Goal: Task Accomplishment & Management: Complete application form

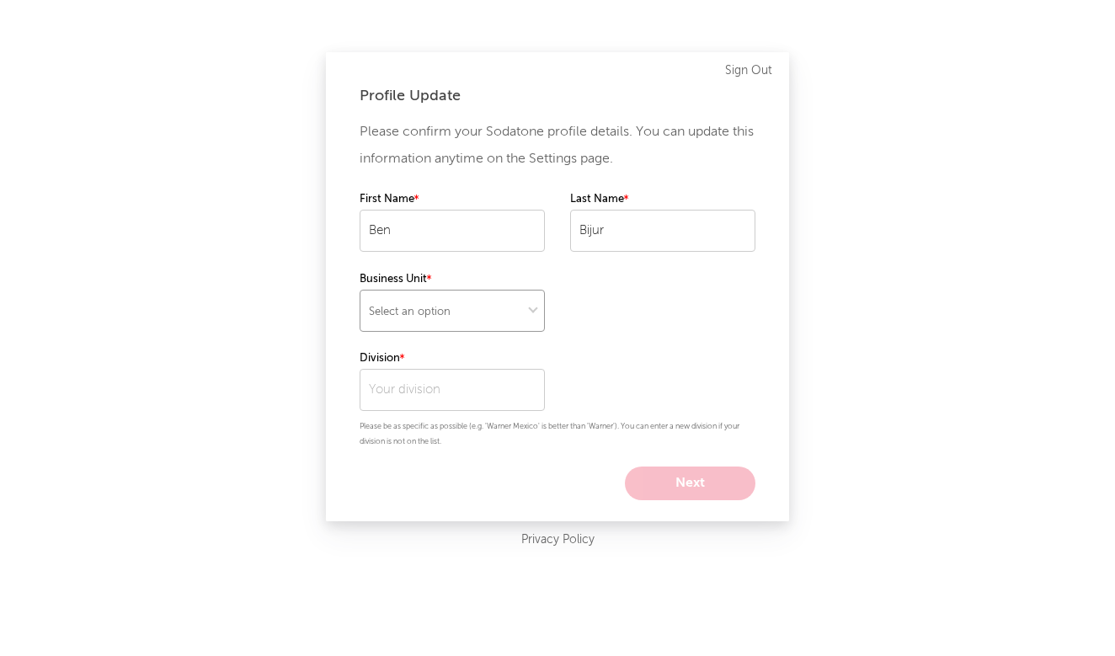
select select "recorded_music"
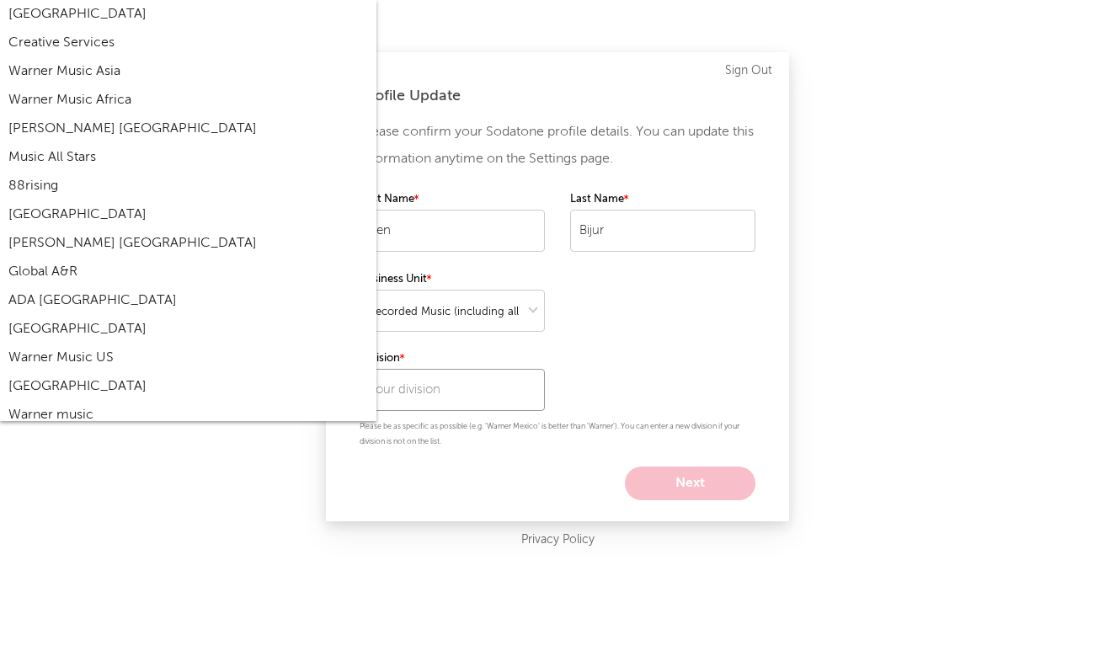
click at [440, 391] on input "text" at bounding box center [452, 390] width 185 height 42
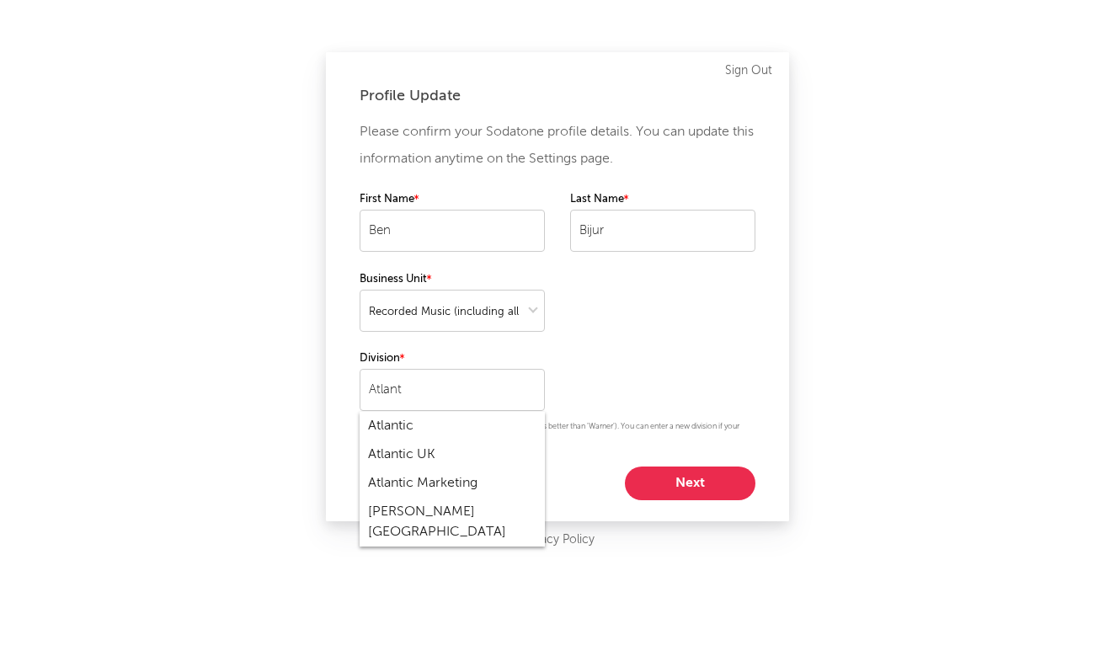
click at [409, 430] on div "Atlantic" at bounding box center [452, 426] width 185 height 29
type input "Atlantic"
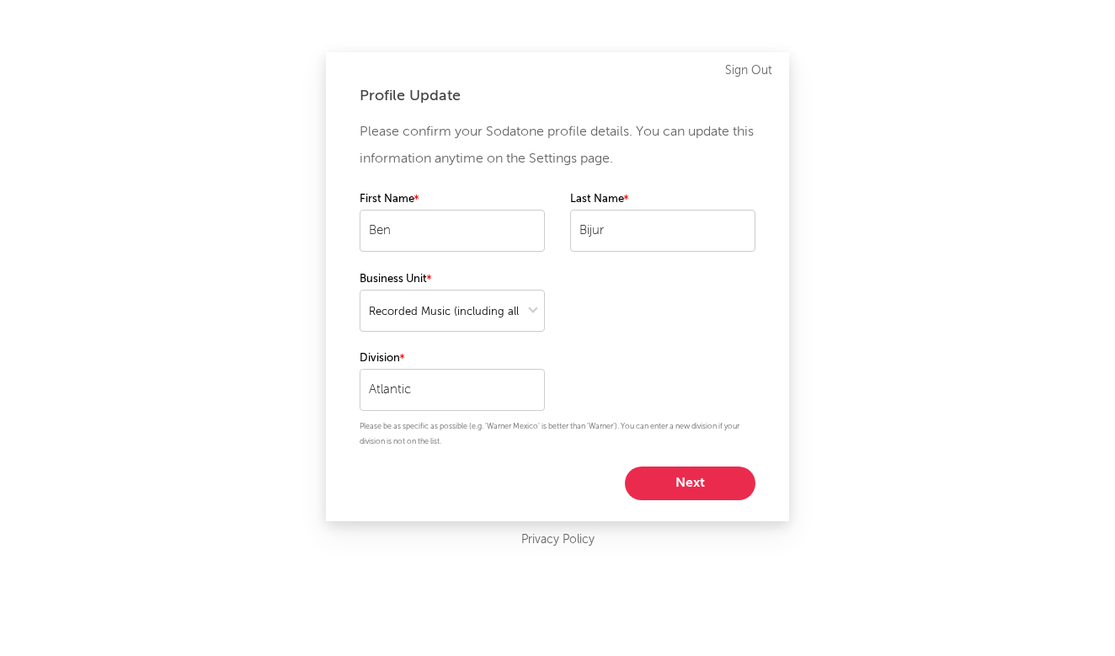
click at [676, 495] on button "Next" at bounding box center [690, 484] width 131 height 34
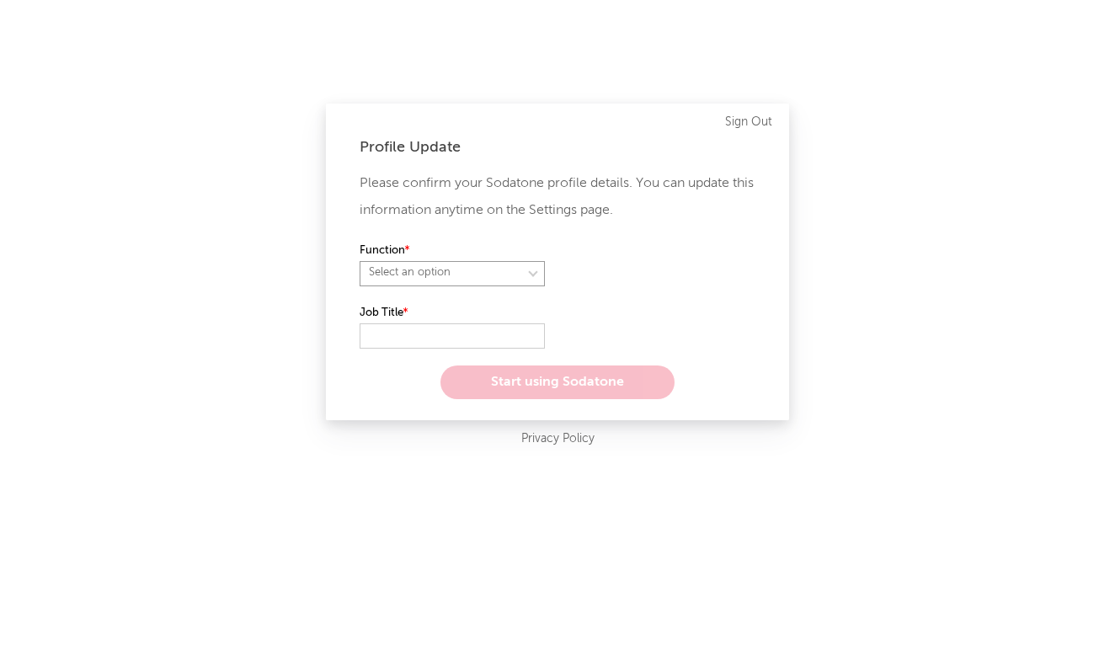
select select "anr"
click at [424, 335] on input "text" at bounding box center [452, 335] width 185 height 25
type input "Vice President, A&R"
select select "director_vp"
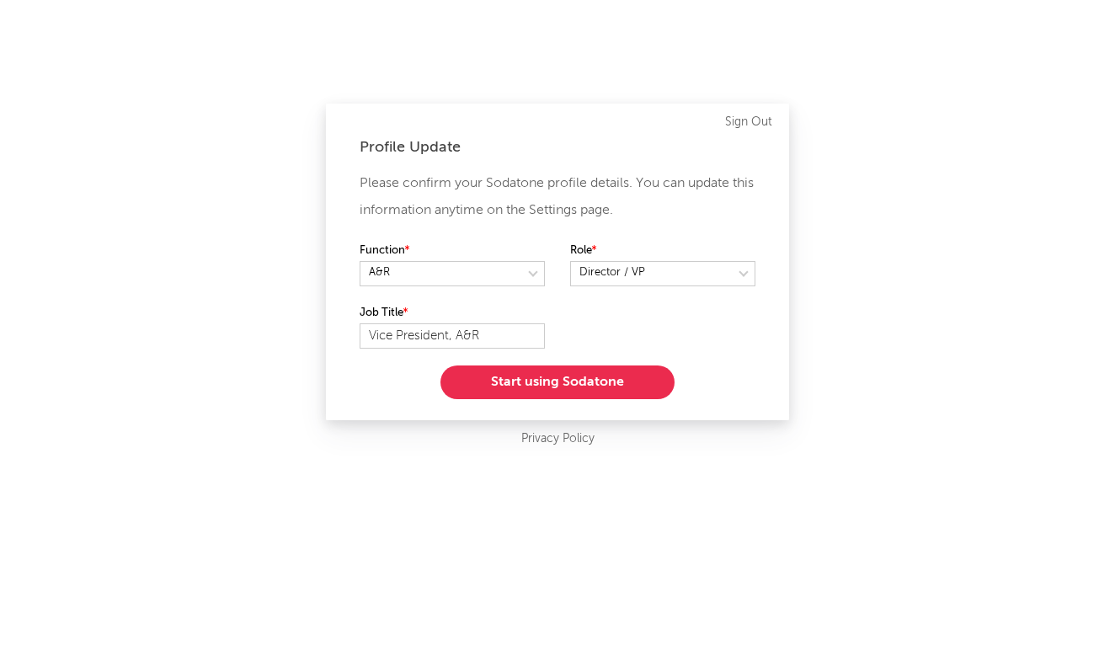
click at [530, 380] on button "Start using Sodatone" at bounding box center [558, 383] width 234 height 34
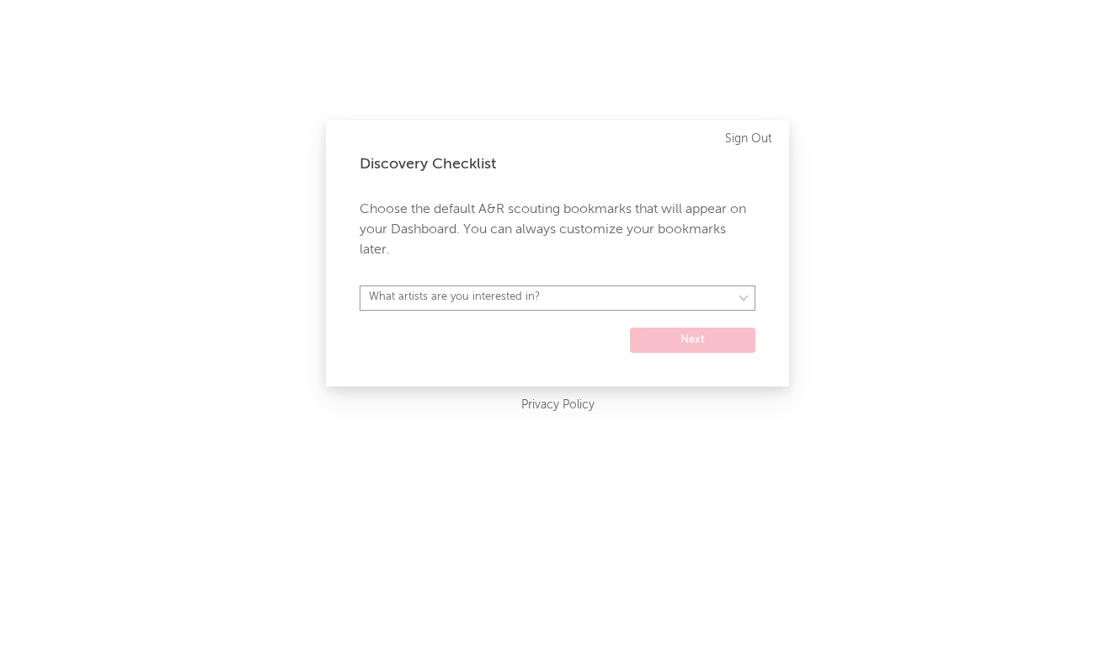
select select "15"
click at [674, 344] on button "Next" at bounding box center [692, 340] width 125 height 25
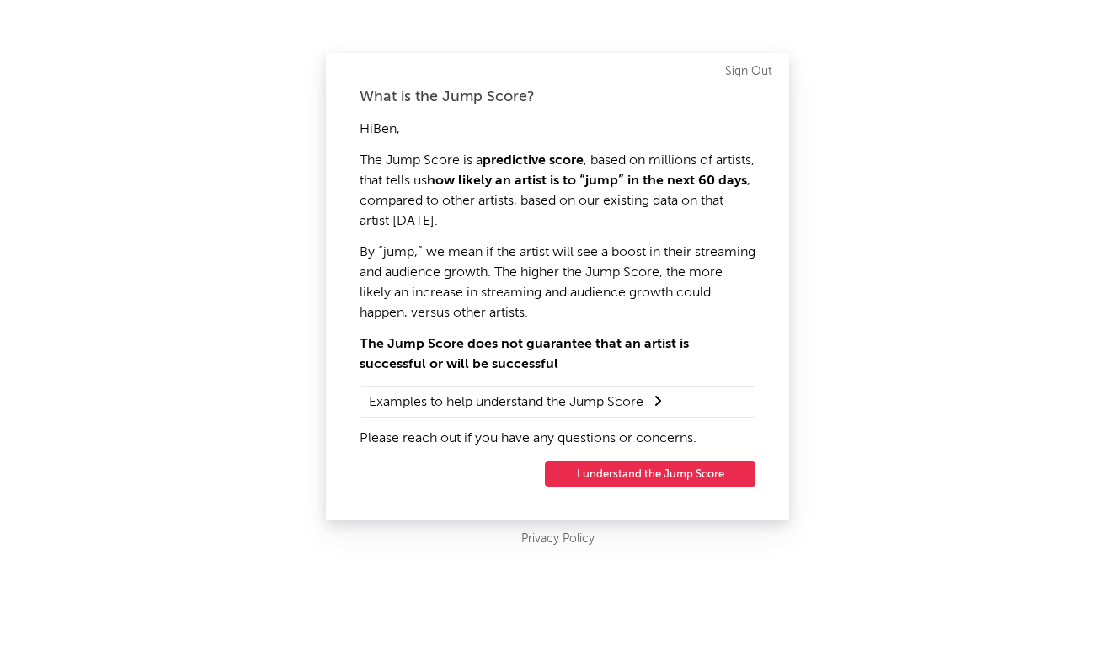
click at [632, 476] on button "I understand the Jump Score" at bounding box center [650, 474] width 211 height 25
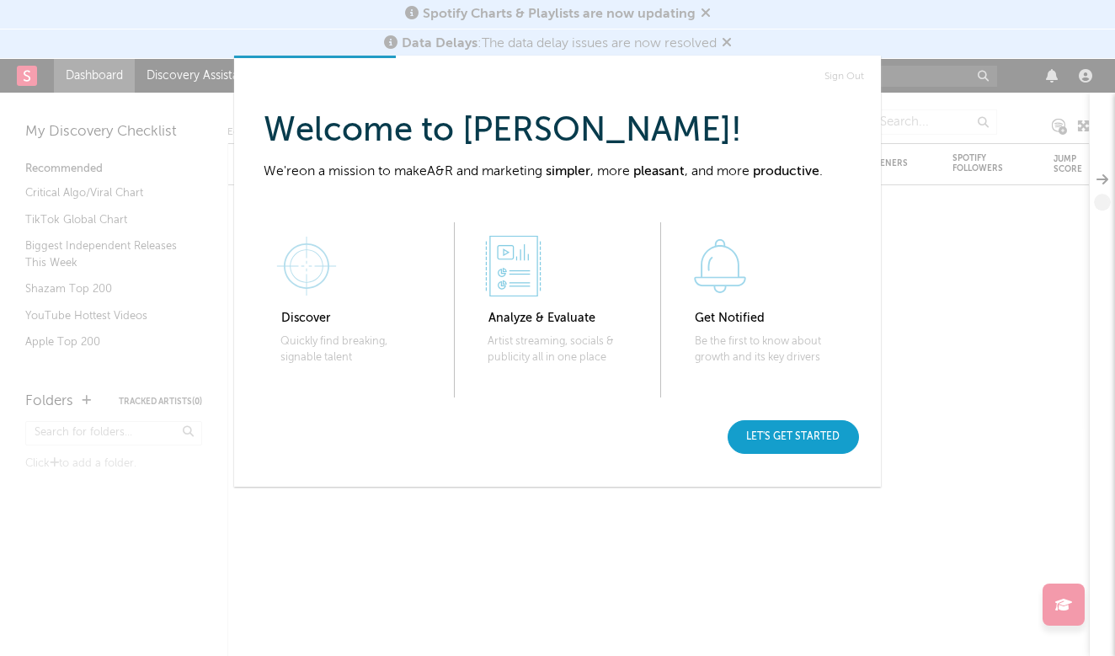
click at [809, 436] on div "Let's get started" at bounding box center [793, 437] width 131 height 34
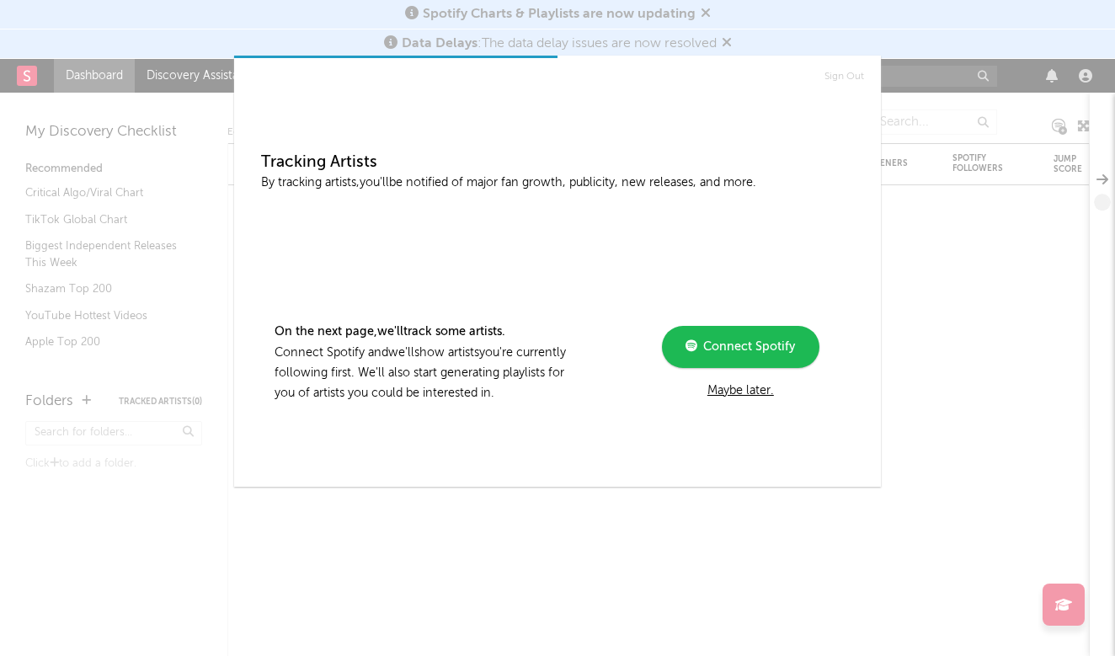
click at [748, 352] on span "Connect Spotify" at bounding box center [746, 347] width 98 height 12
click at [721, 391] on div "Maybe later." at bounding box center [740, 393] width 227 height 20
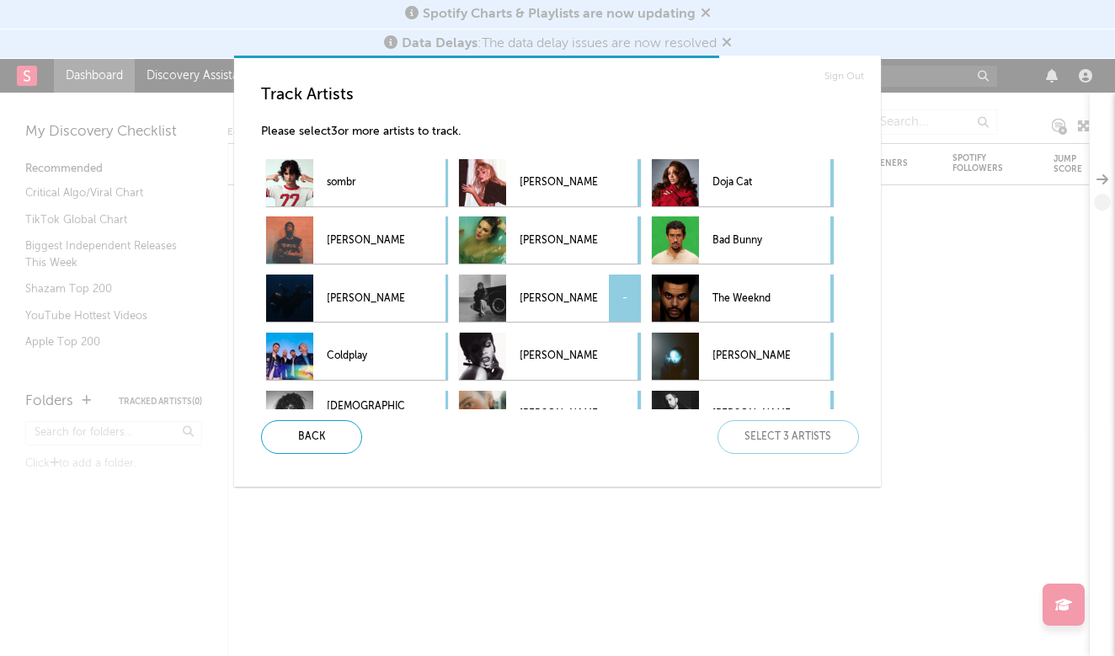
scroll to position [189, 0]
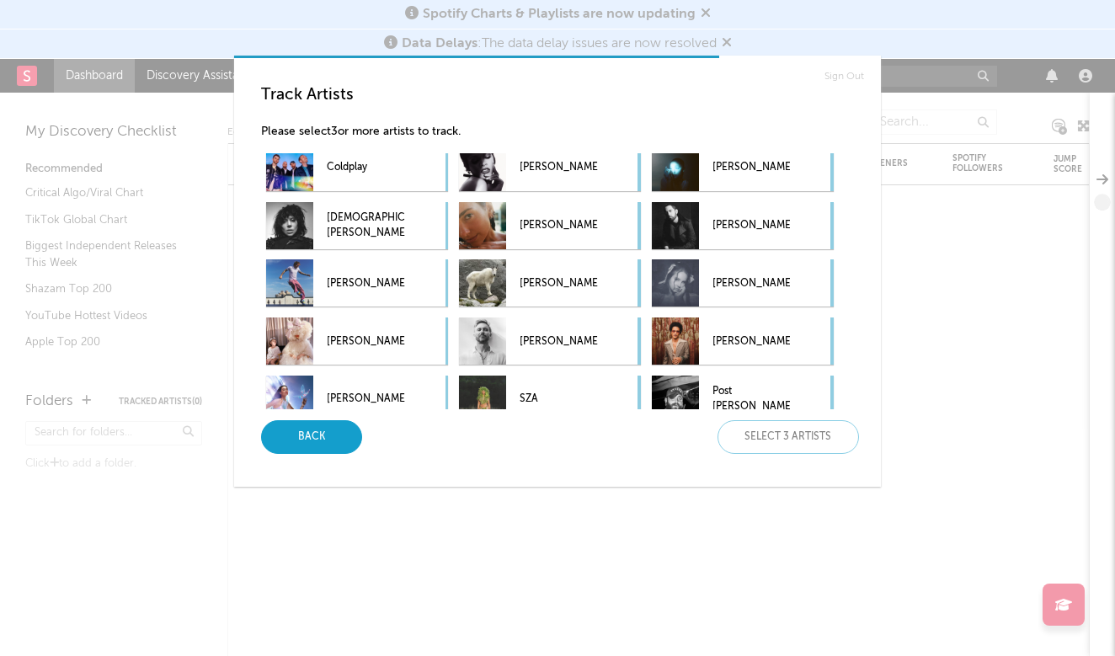
click at [326, 433] on div "Back" at bounding box center [311, 437] width 101 height 34
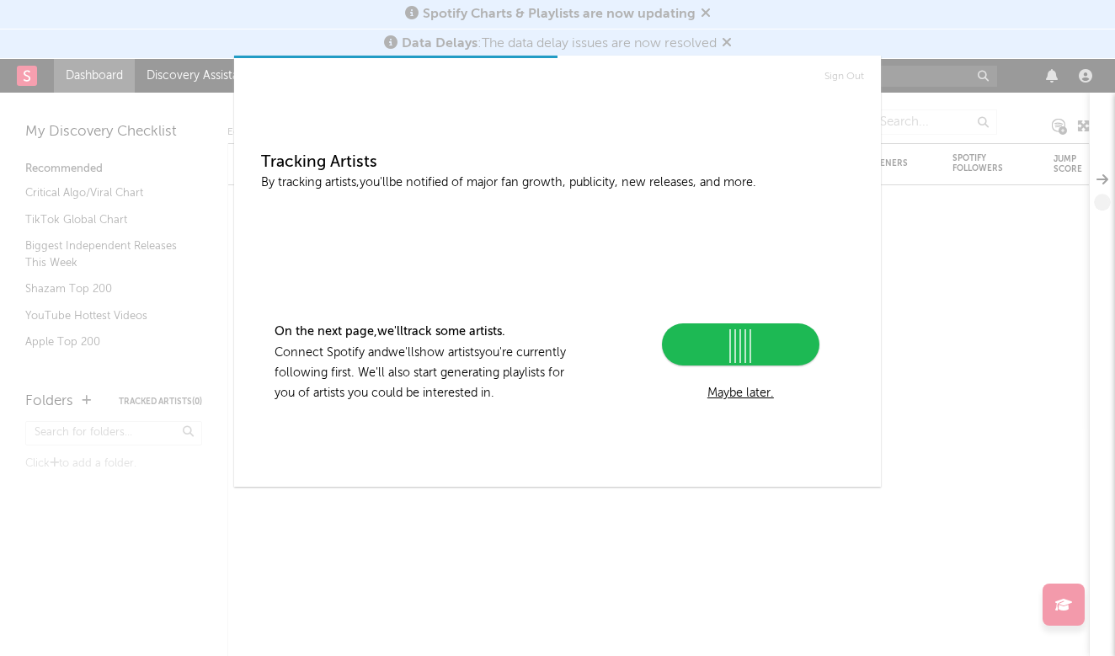
click at [731, 403] on div "Maybe later." at bounding box center [740, 393] width 227 height 20
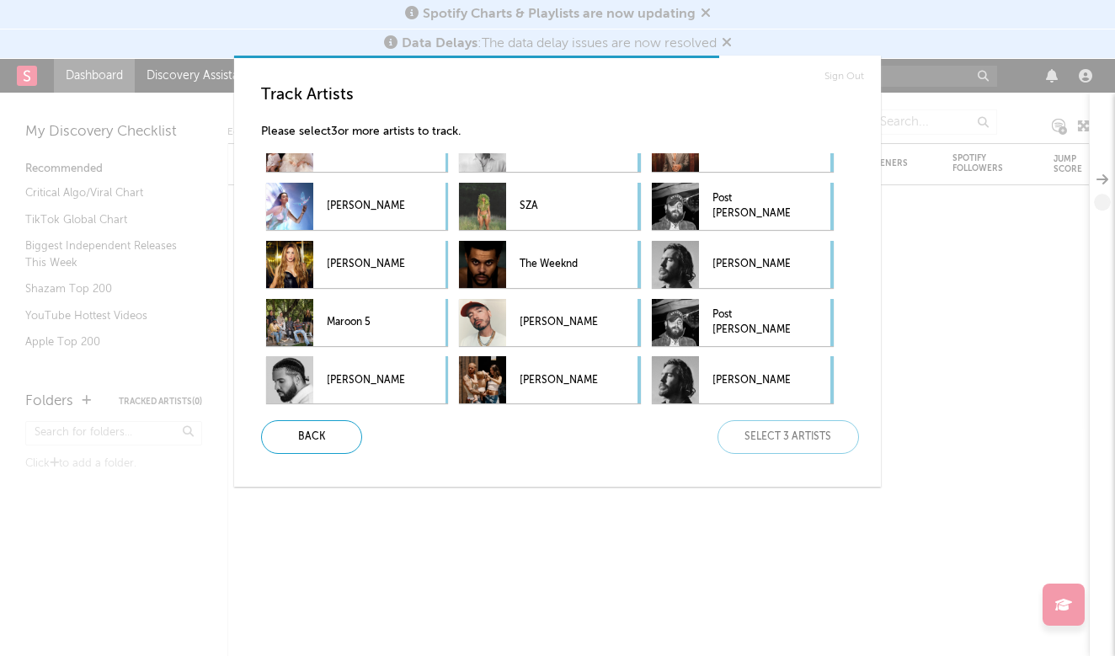
scroll to position [382, 0]
click at [377, 369] on p "[PERSON_NAME]" at bounding box center [365, 380] width 77 height 38
click at [714, 334] on p "Post [PERSON_NAME]" at bounding box center [751, 323] width 77 height 38
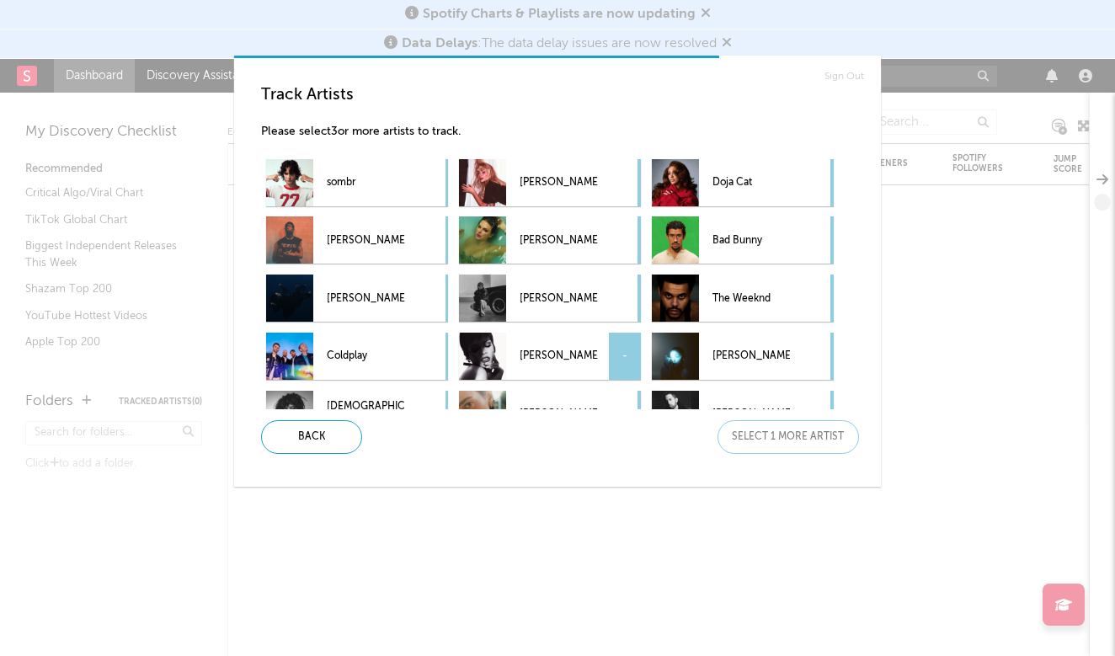
scroll to position [1, 0]
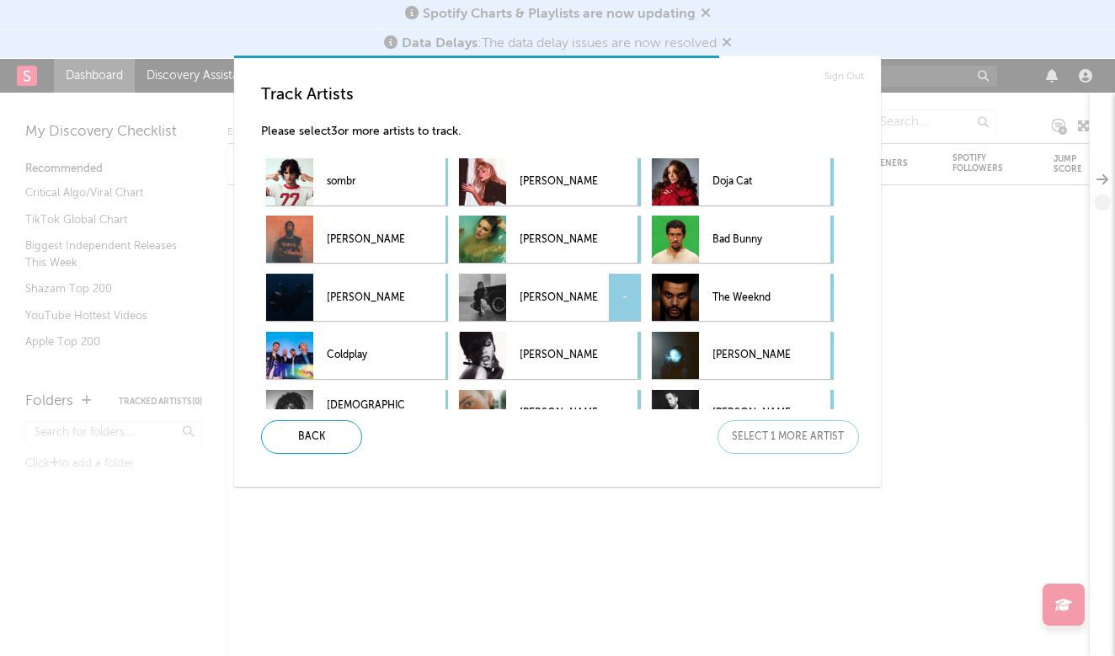
click at [558, 296] on p "[PERSON_NAME]" at bounding box center [558, 298] width 77 height 38
click at [798, 430] on div "Next" at bounding box center [789, 437] width 142 height 34
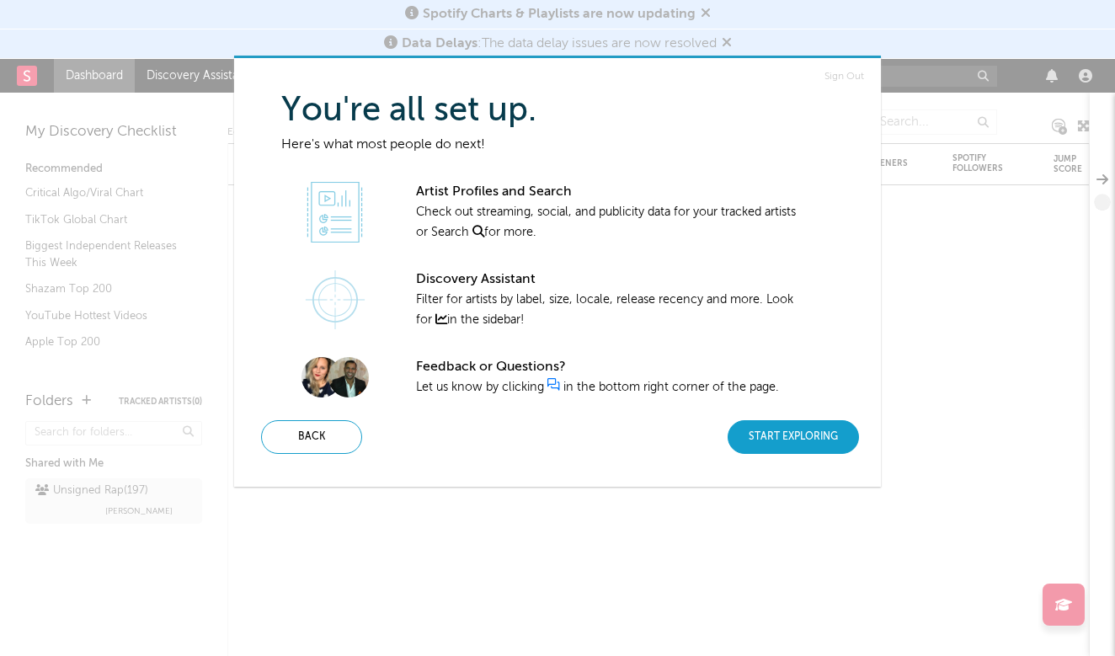
click at [784, 444] on div "Start Exploring" at bounding box center [793, 437] width 131 height 34
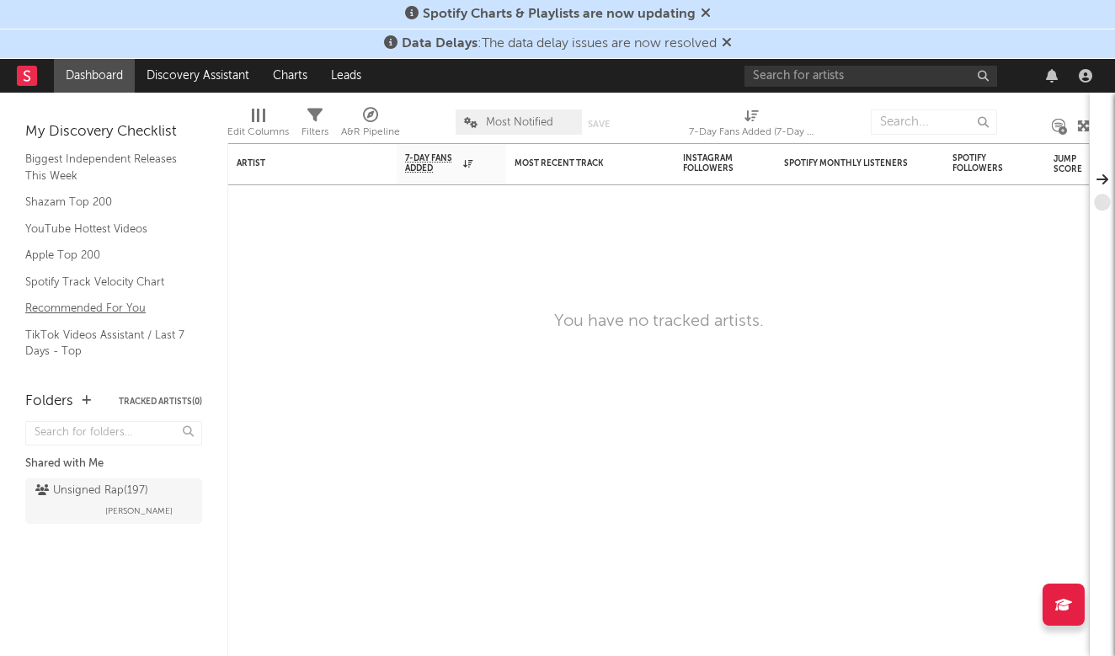
scroll to position [88, 0]
